Goal: Task Accomplishment & Management: Complete application form

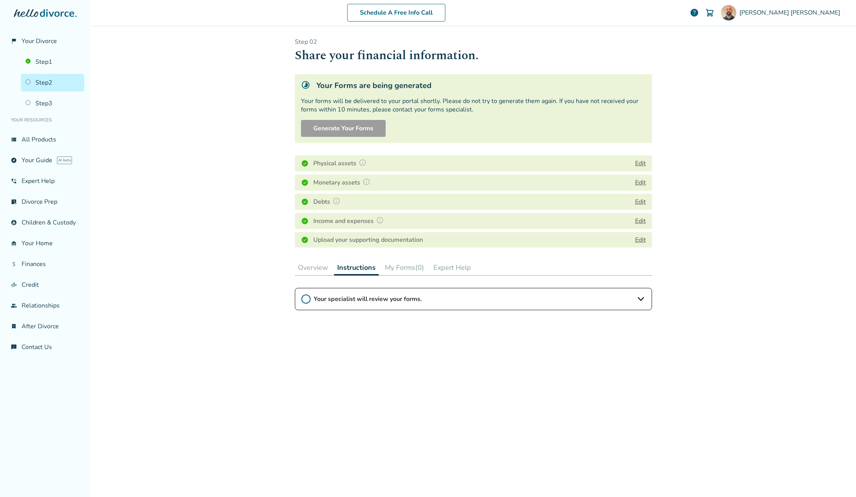
click at [436, 269] on button "Expert Help" at bounding box center [452, 267] width 44 height 15
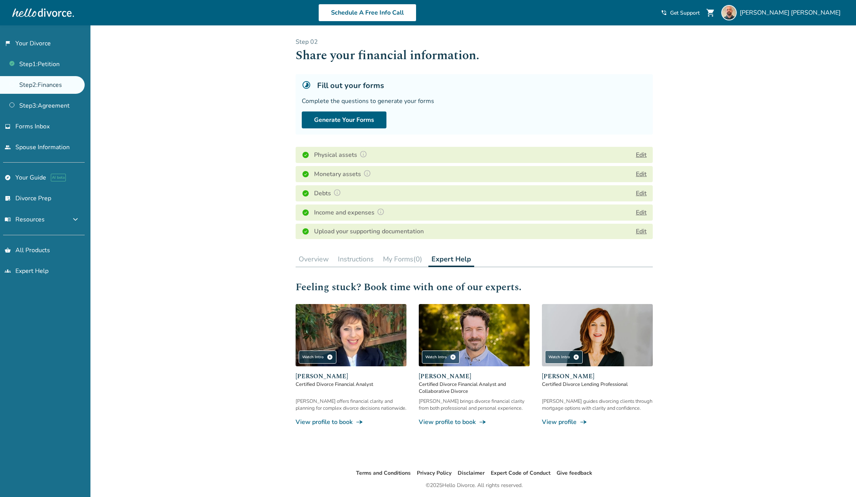
click at [305, 259] on button "Overview" at bounding box center [313, 259] width 36 height 15
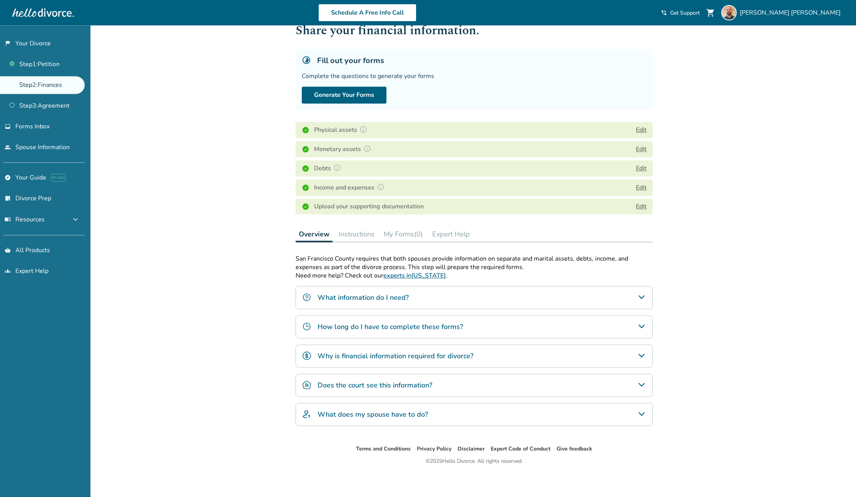
scroll to position [25, 0]
drag, startPoint x: 366, startPoint y: 421, endPoint x: 366, endPoint y: 417, distance: 3.9
click at [366, 420] on div "What does my spouse have to do?" at bounding box center [473, 414] width 357 height 23
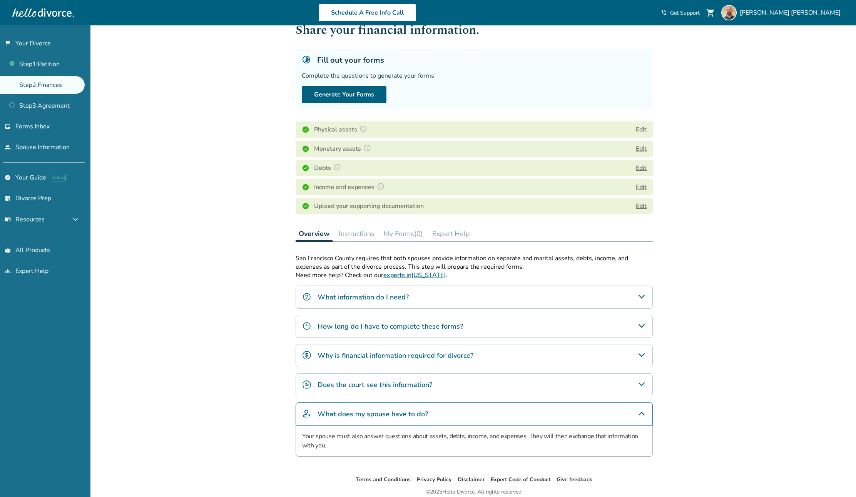
click at [461, 385] on div "Does the court see this information?" at bounding box center [473, 385] width 357 height 23
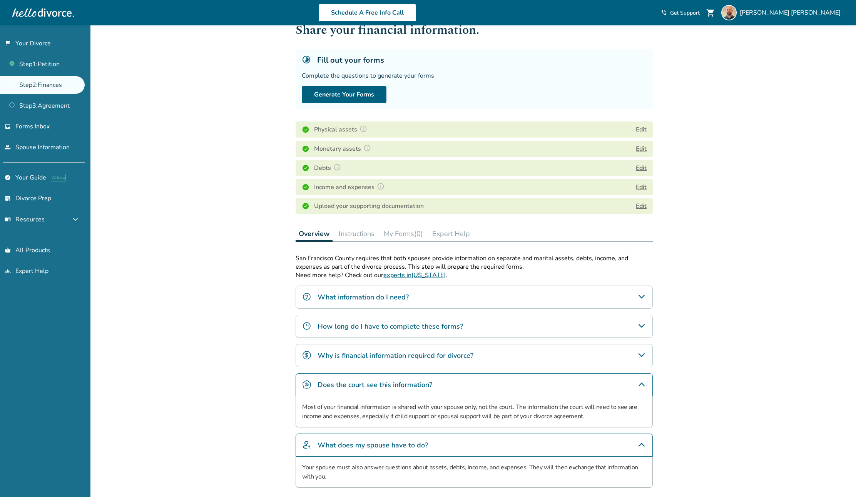
click at [421, 351] on h4 "Why is financial information required for divorce?" at bounding box center [395, 356] width 156 height 10
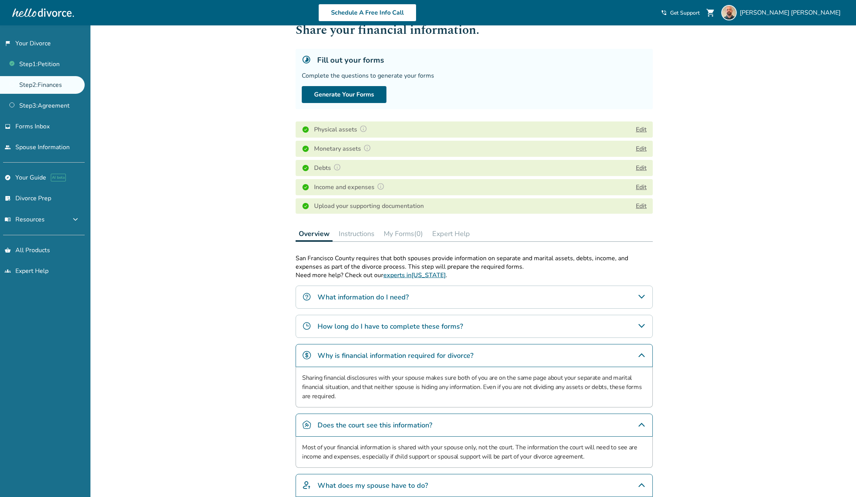
click at [428, 317] on div "How long do I have to complete these forms?" at bounding box center [473, 326] width 357 height 23
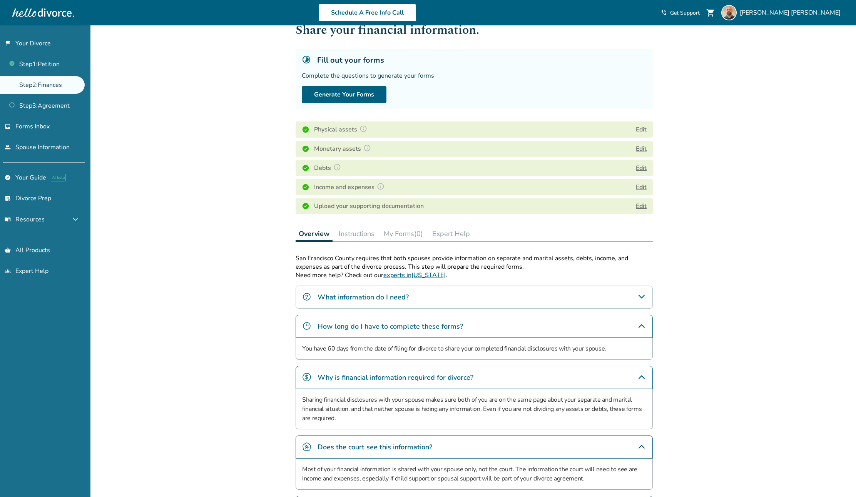
click at [413, 303] on div "What information do I need?" at bounding box center [473, 297] width 357 height 23
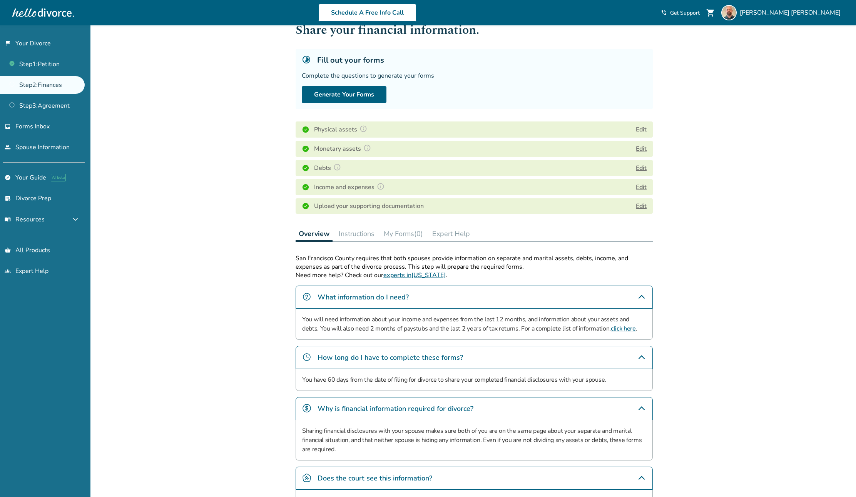
scroll to position [0, 0]
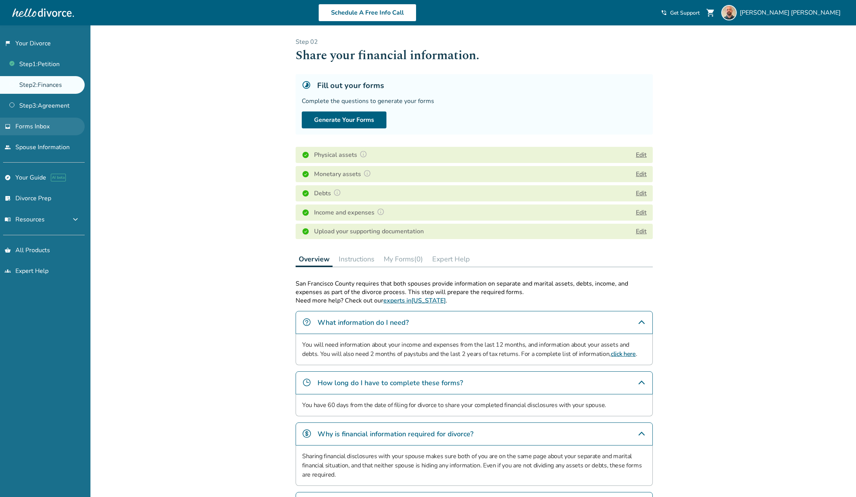
click at [43, 127] on span "Forms Inbox" at bounding box center [32, 126] width 34 height 8
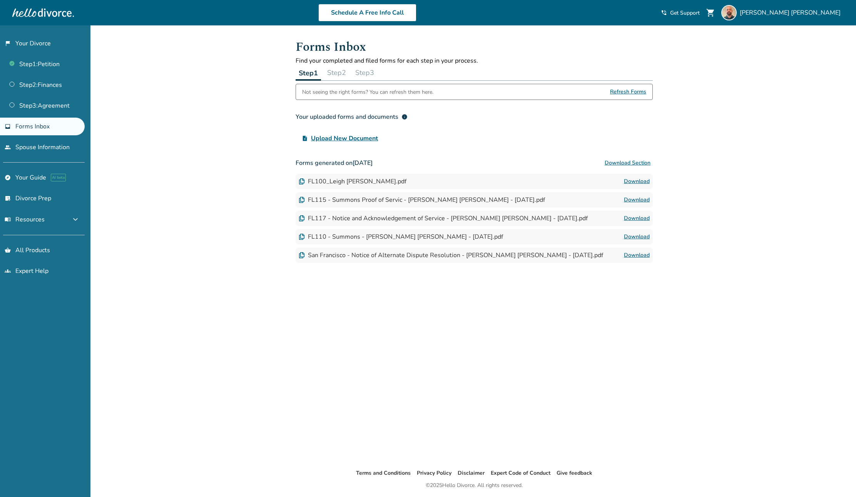
click at [342, 73] on button "Step 2" at bounding box center [336, 72] width 25 height 15
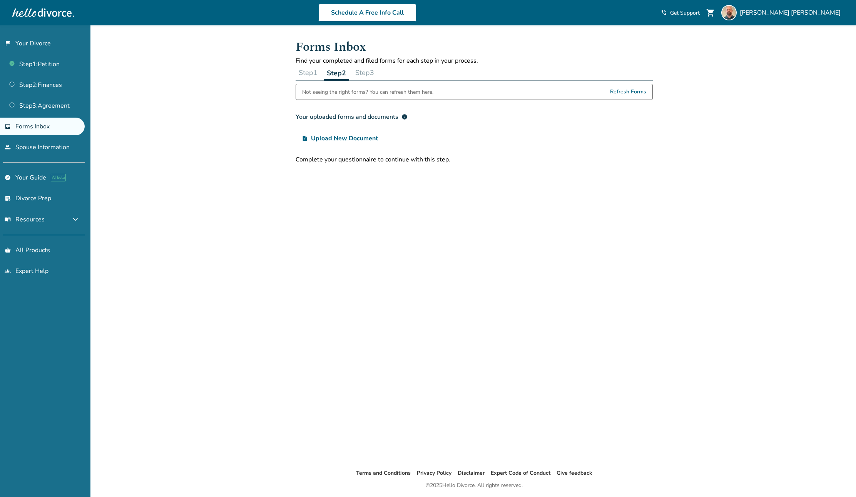
click at [305, 75] on button "Step 1" at bounding box center [307, 72] width 25 height 15
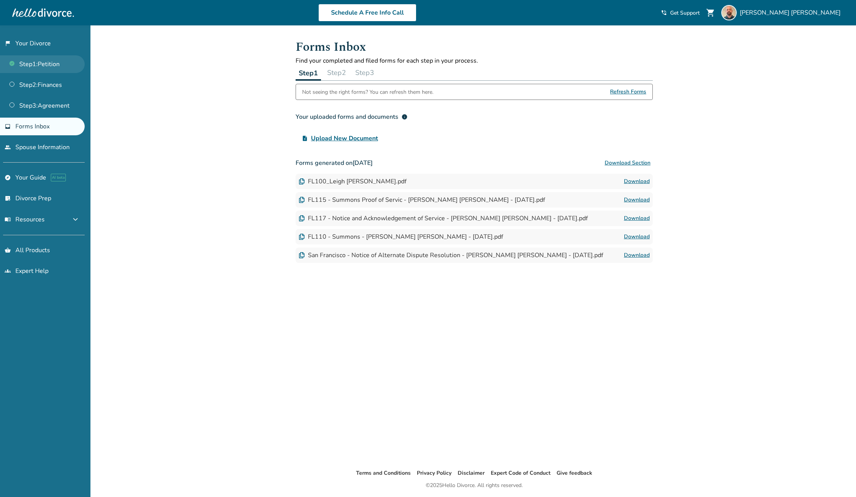
click at [57, 64] on link "Step 1 : Petition" at bounding box center [42, 64] width 85 height 18
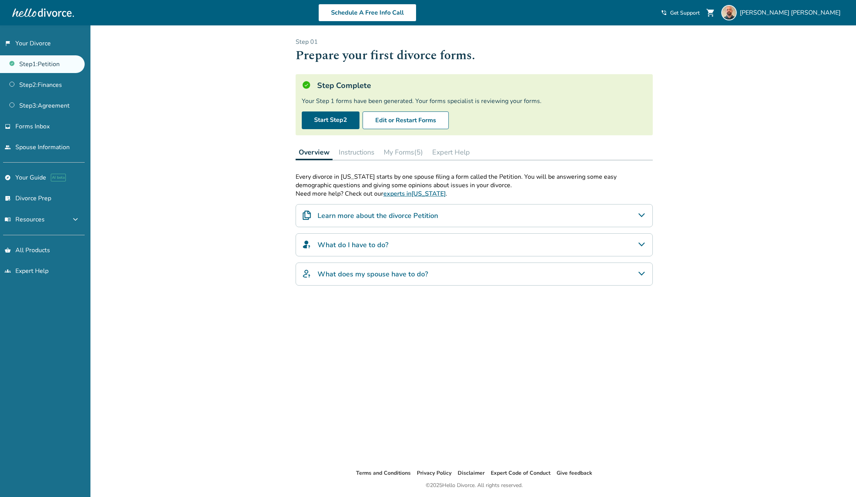
click at [60, 94] on ul "Step 1 : Petition Step 2 : Finances Step 3 : Agreement" at bounding box center [42, 83] width 85 height 62
click at [59, 88] on link "Step 2 : Finances" at bounding box center [42, 85] width 85 height 18
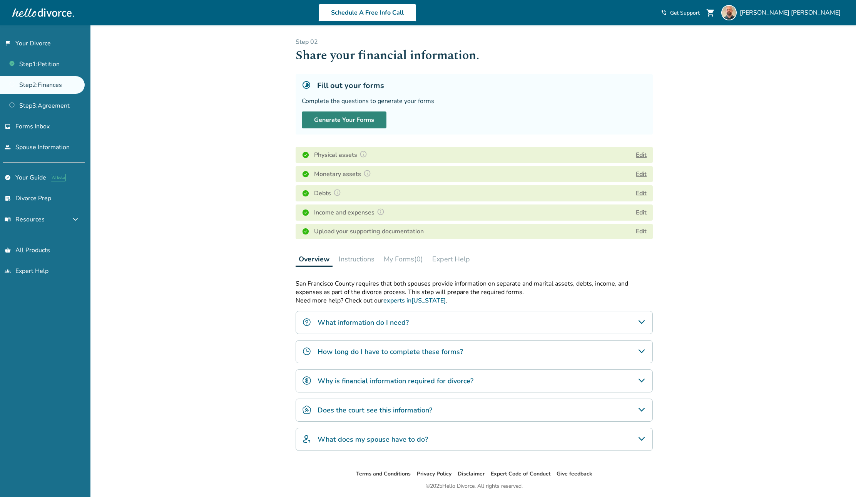
click at [333, 122] on button "Generate Your Forms" at bounding box center [344, 120] width 85 height 17
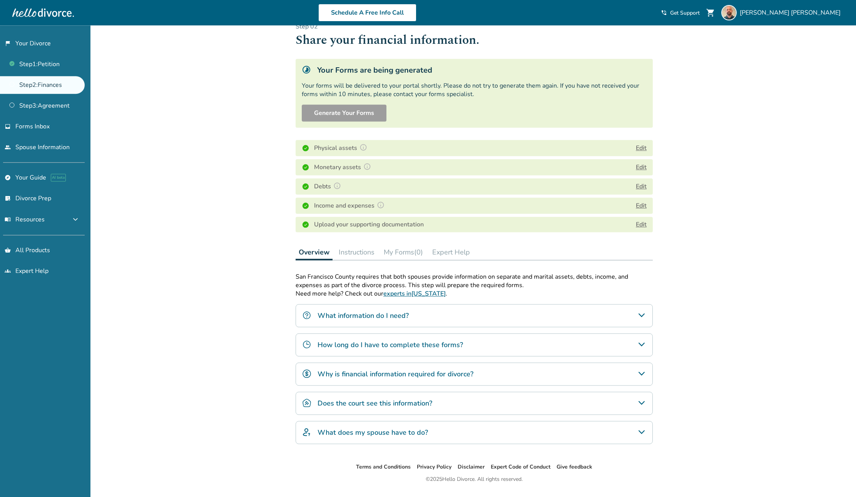
scroll to position [33, 0]
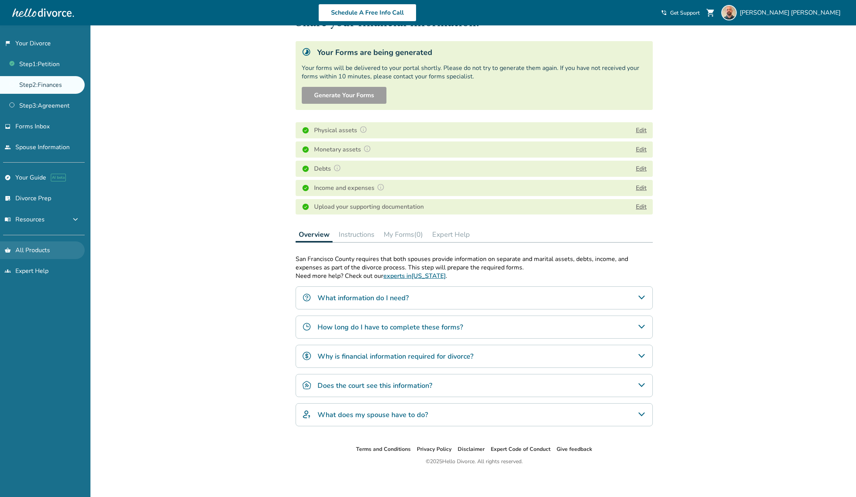
click at [55, 252] on link "shopping_basket All Products" at bounding box center [42, 251] width 85 height 18
